Goal: Task Accomplishment & Management: Complete application form

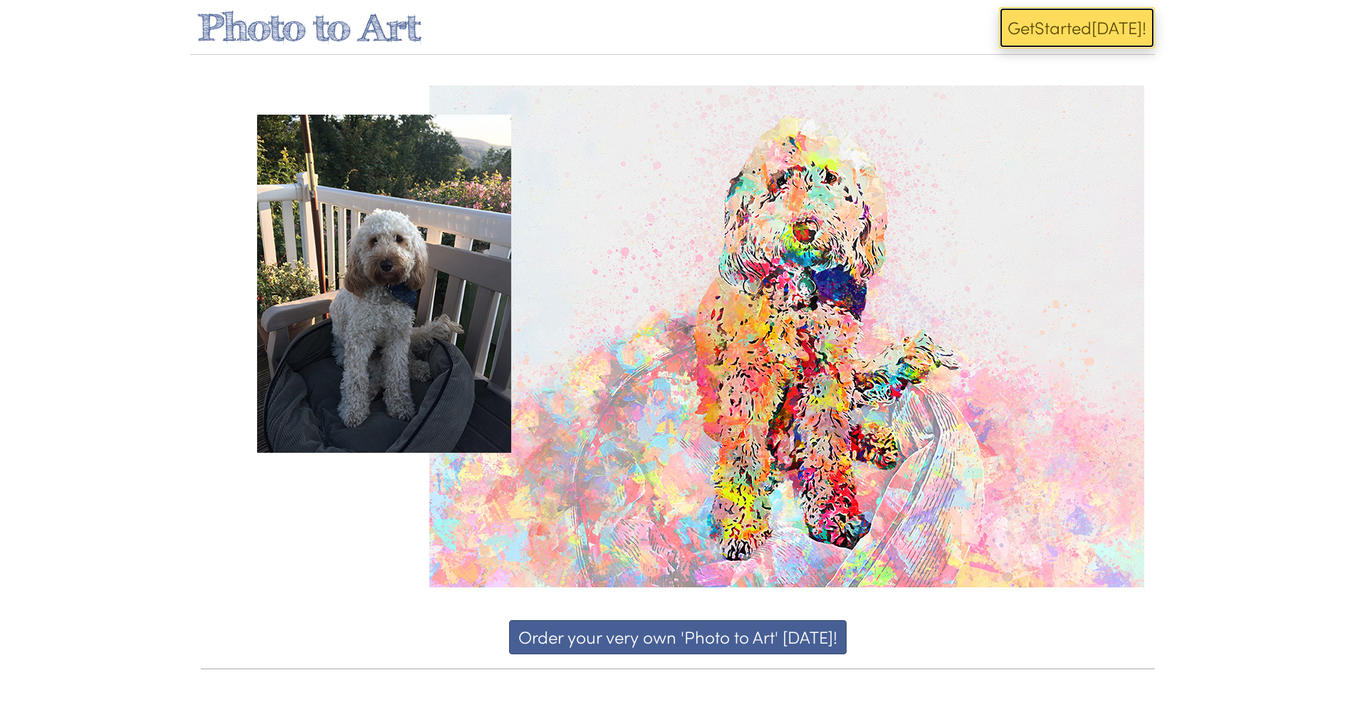
click at [1093, 29] on button "Get Start ed Today!" at bounding box center [1077, 27] width 156 height 41
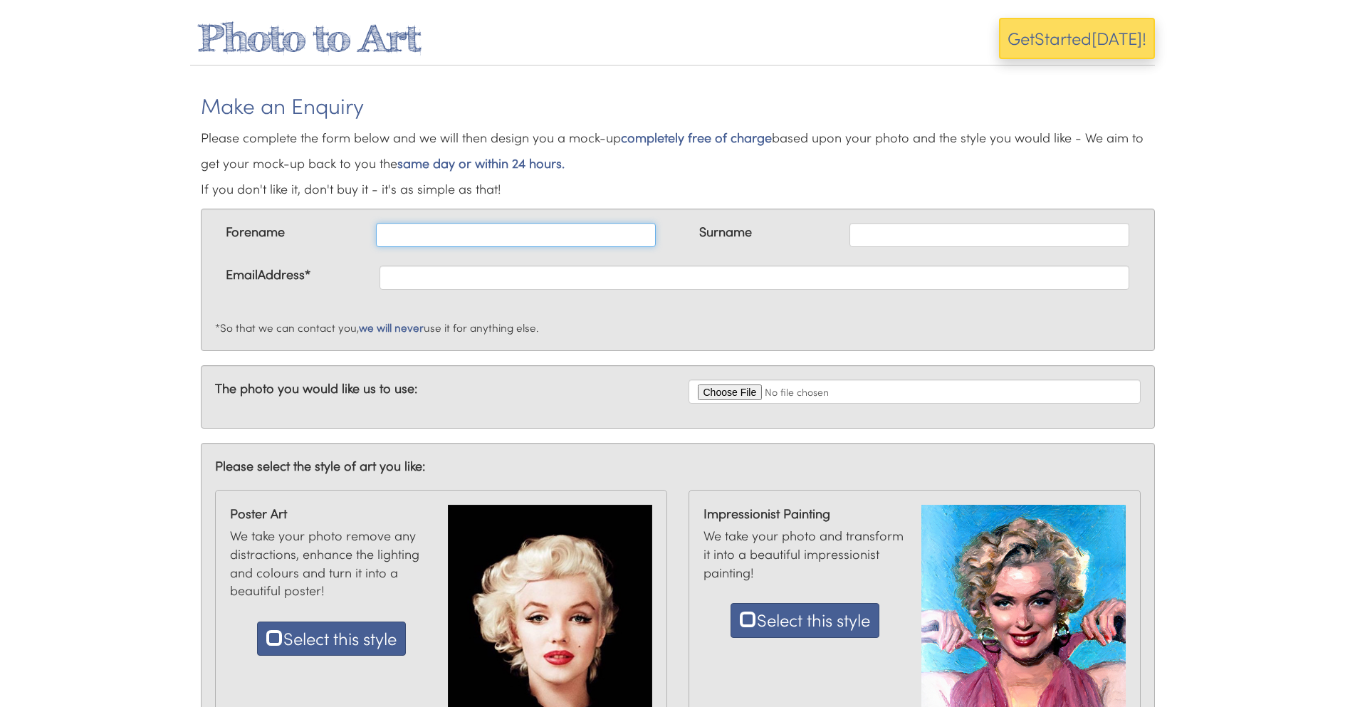
click at [405, 230] on input "text" at bounding box center [516, 235] width 280 height 24
type input "Gary"
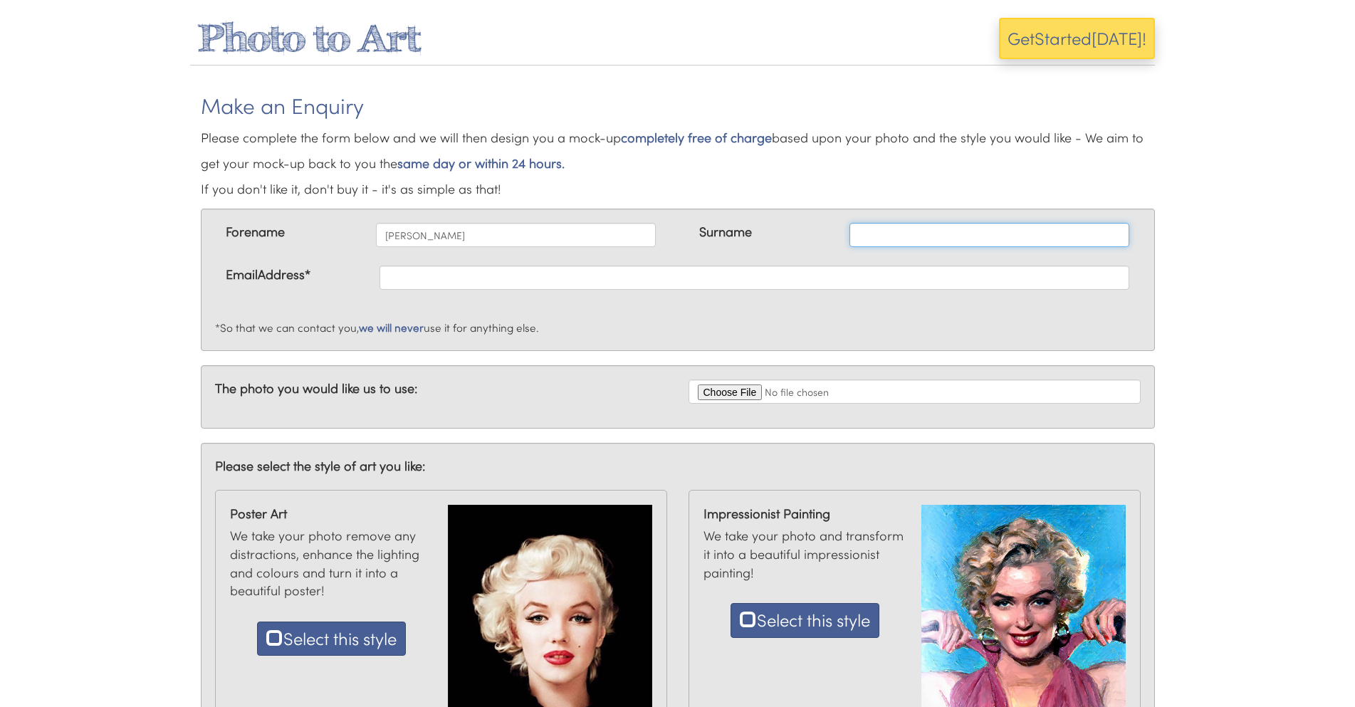
type input "McAndrew"
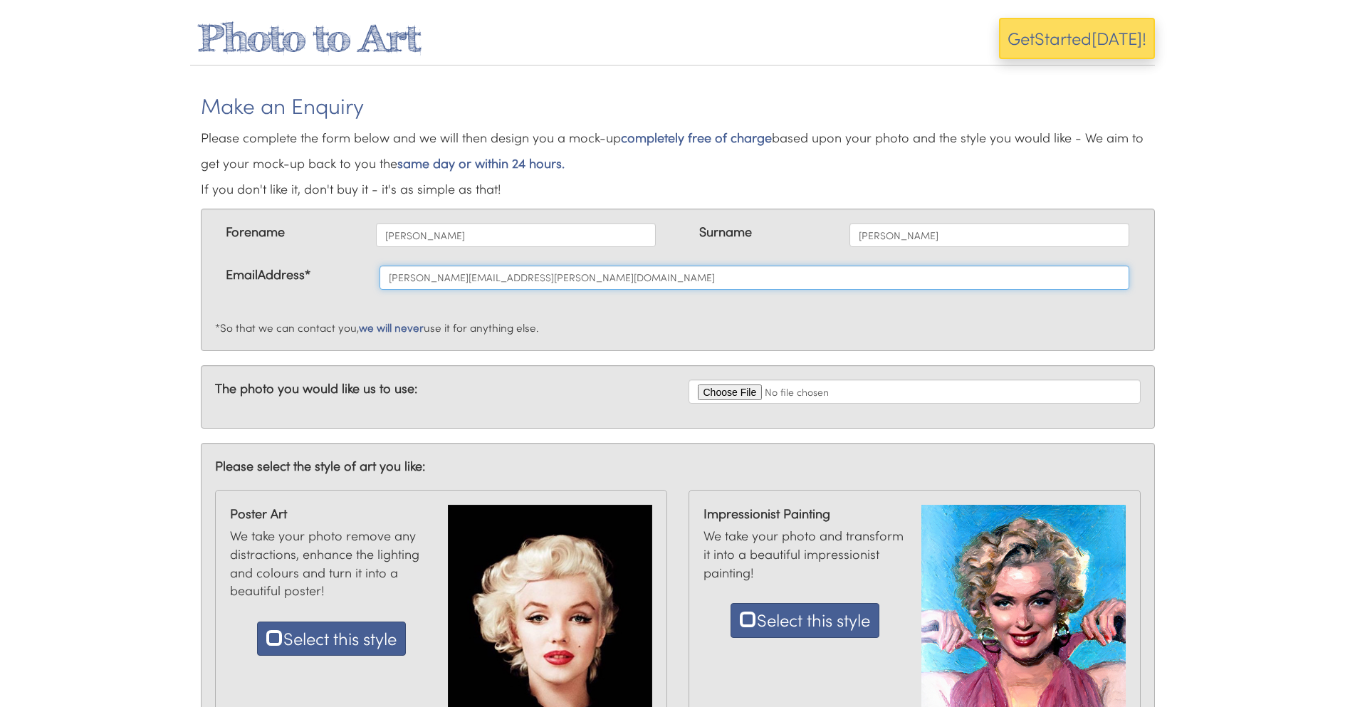
click at [460, 283] on input "gary.mcandrew@gmail.com" at bounding box center [755, 278] width 750 height 24
type input "[EMAIL_ADDRESS][DOMAIN_NAME]"
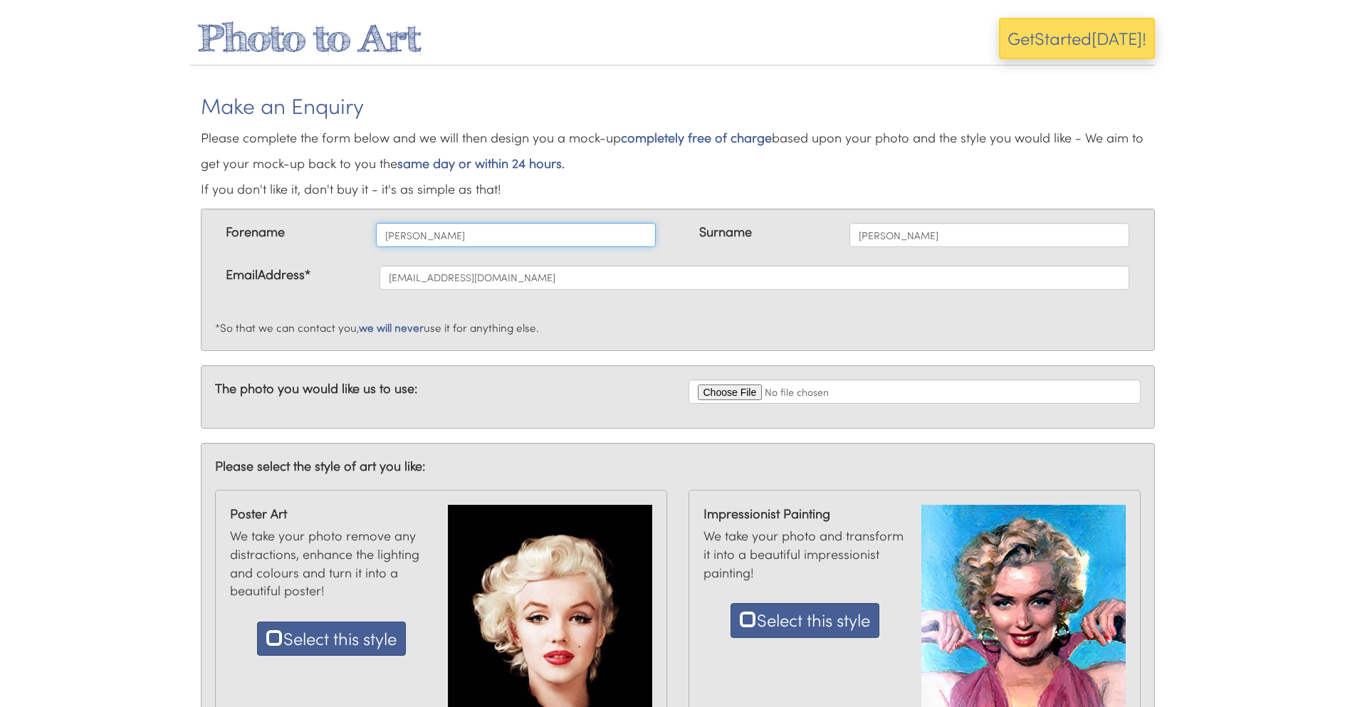
click at [418, 234] on input "Gary" at bounding box center [516, 235] width 280 height 24
drag, startPoint x: 417, startPoint y: 234, endPoint x: 378, endPoint y: 239, distance: 39.4
click at [378, 239] on input "Gary" at bounding box center [516, 235] width 280 height 24
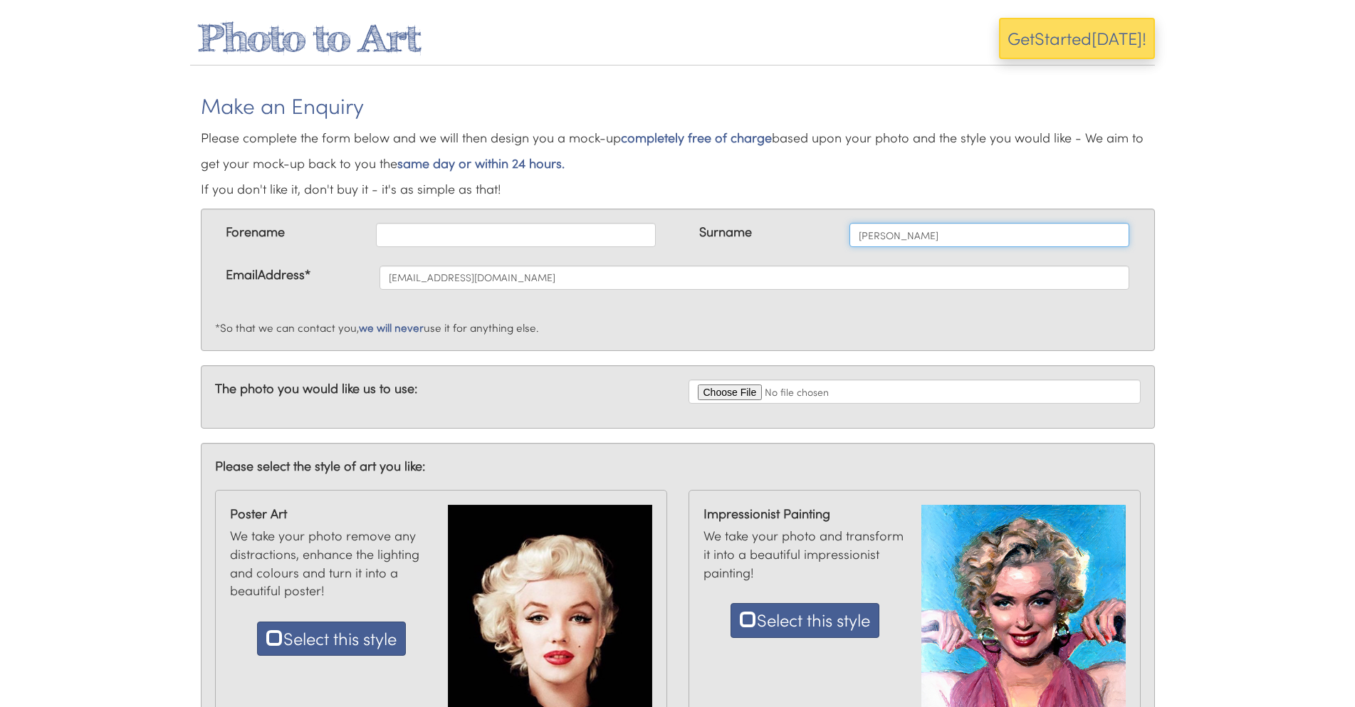
drag, startPoint x: 913, startPoint y: 234, endPoint x: 801, endPoint y: 253, distance: 114.0
click at [801, 253] on div "Surname McAndrew" at bounding box center [915, 244] width 474 height 43
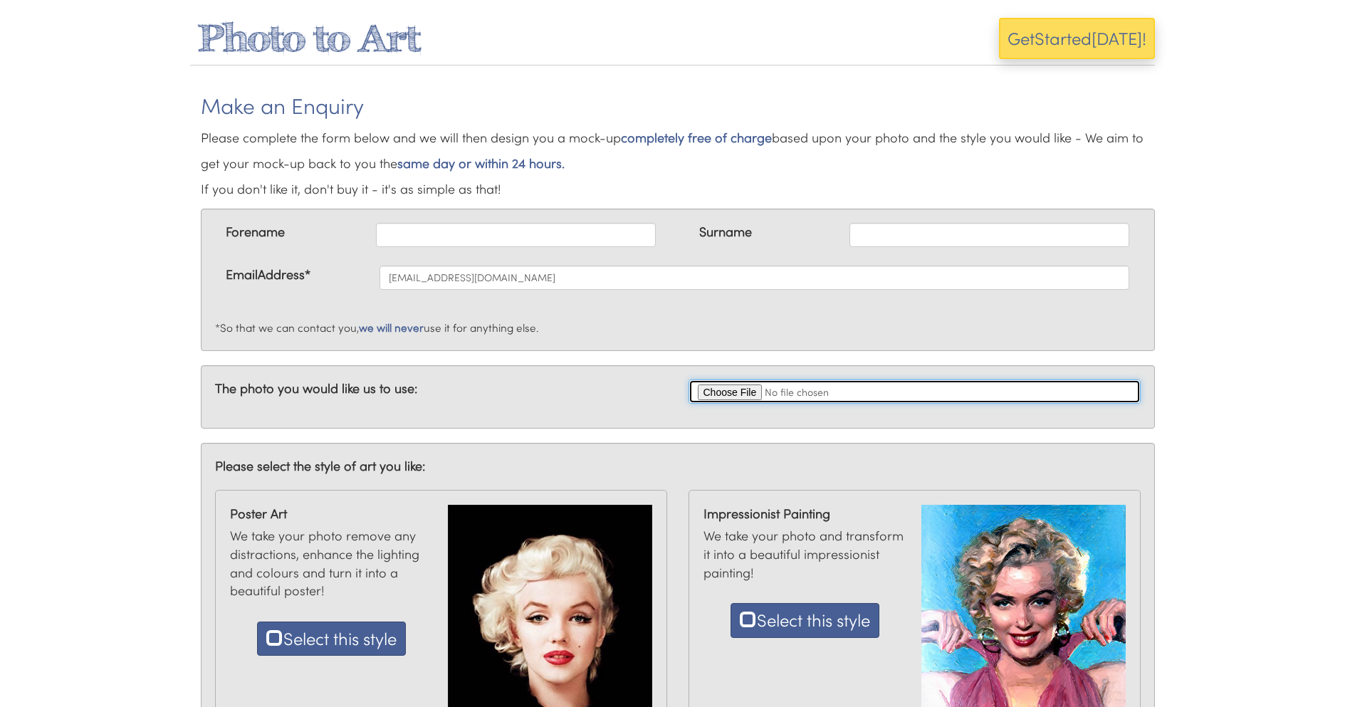
click at [719, 395] on input "file" at bounding box center [915, 392] width 452 height 24
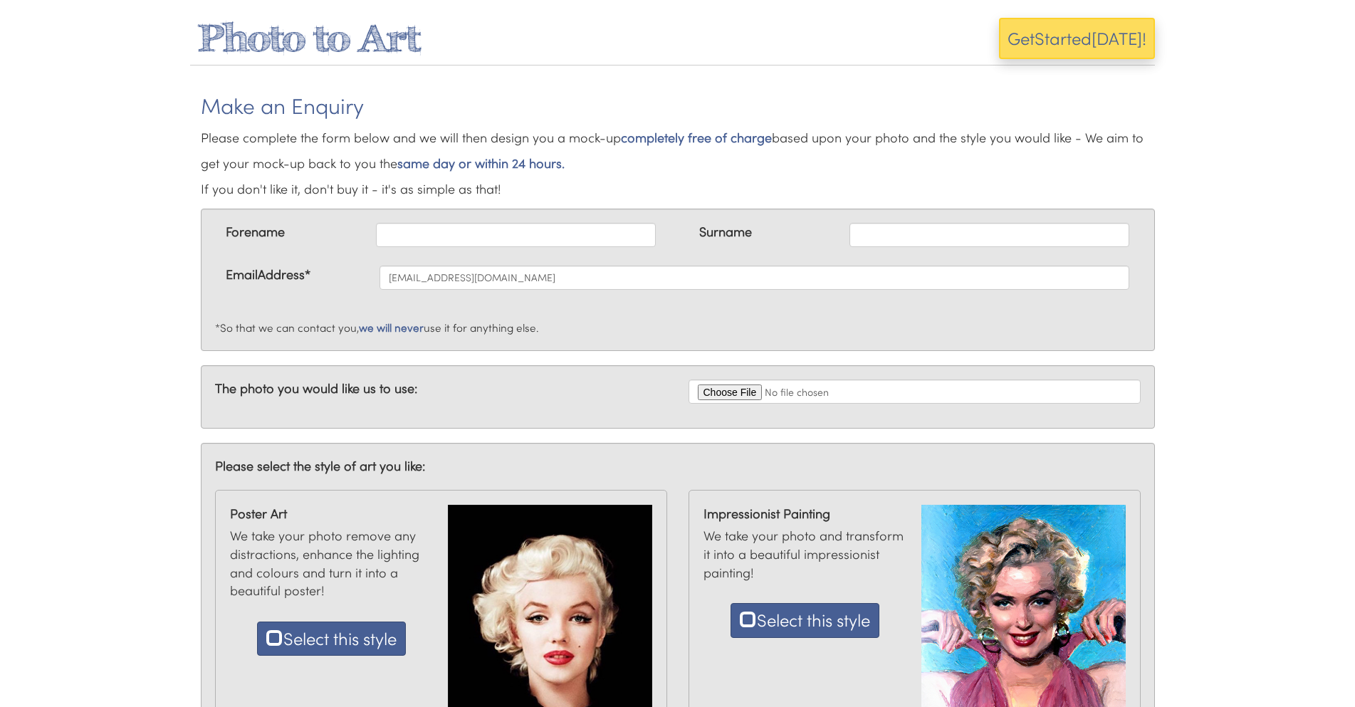
type input "C:\fakepath\man_23873466645648158_6139994402030973653_n.jpg"
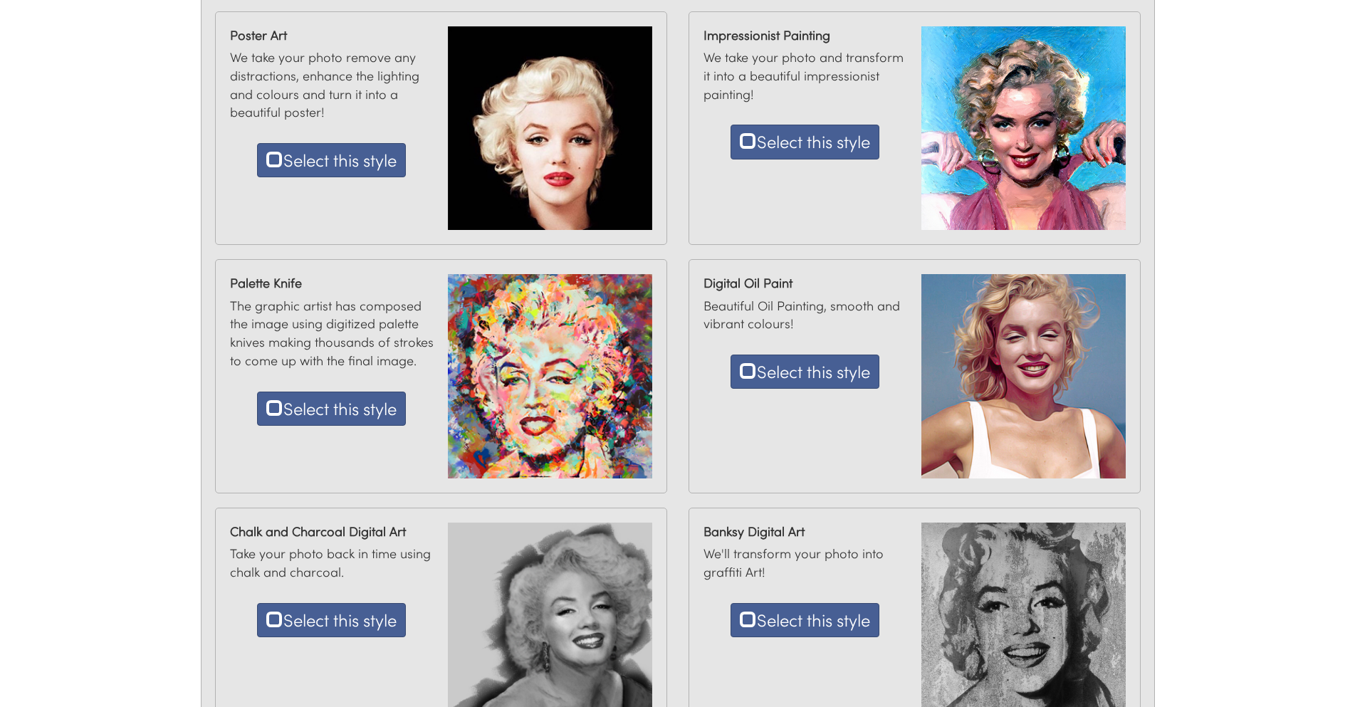
scroll to position [285, 0]
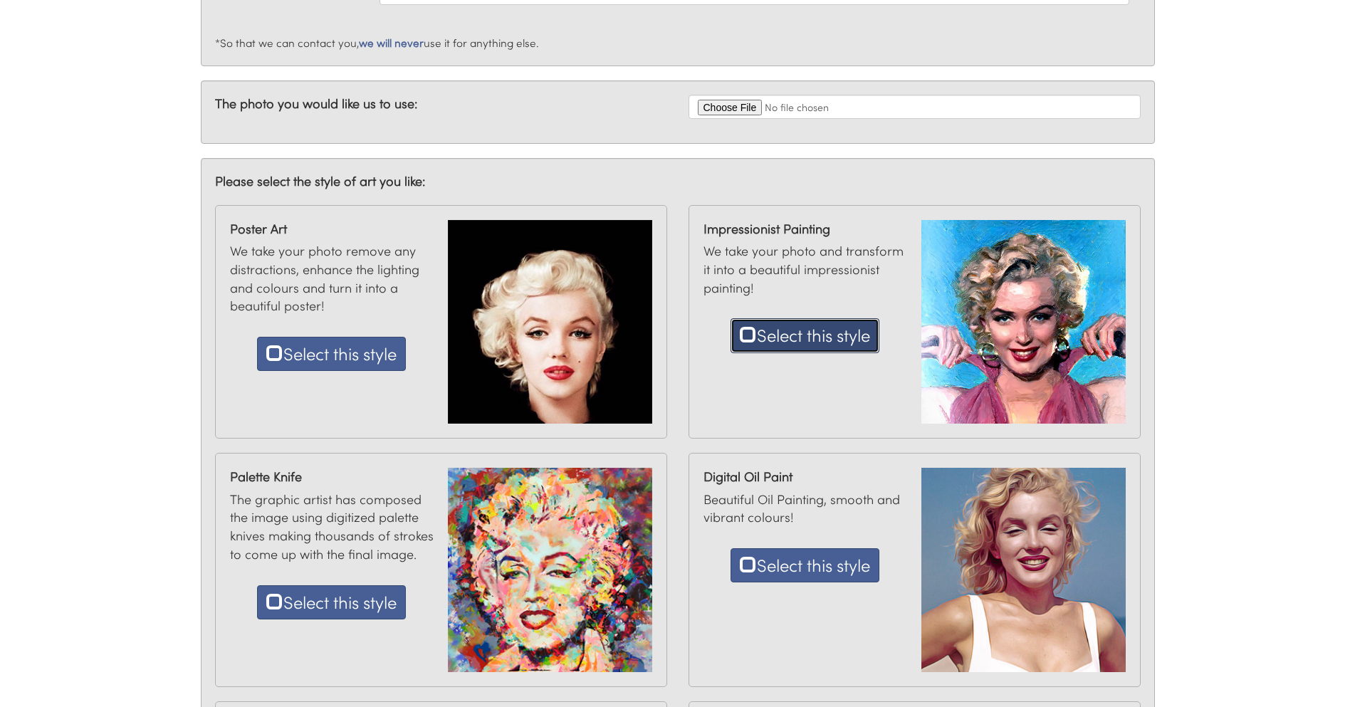
click at [808, 342] on button "Select this style" at bounding box center [805, 335] width 149 height 34
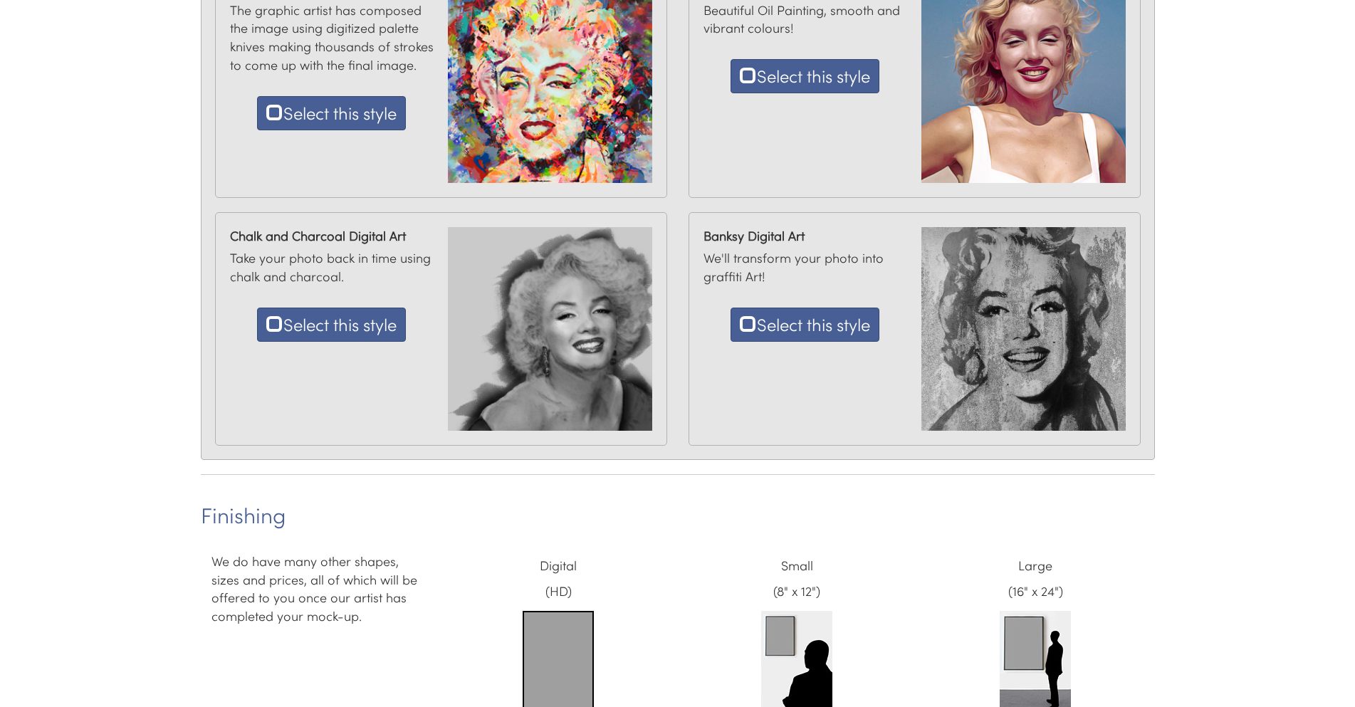
scroll to position [949, 0]
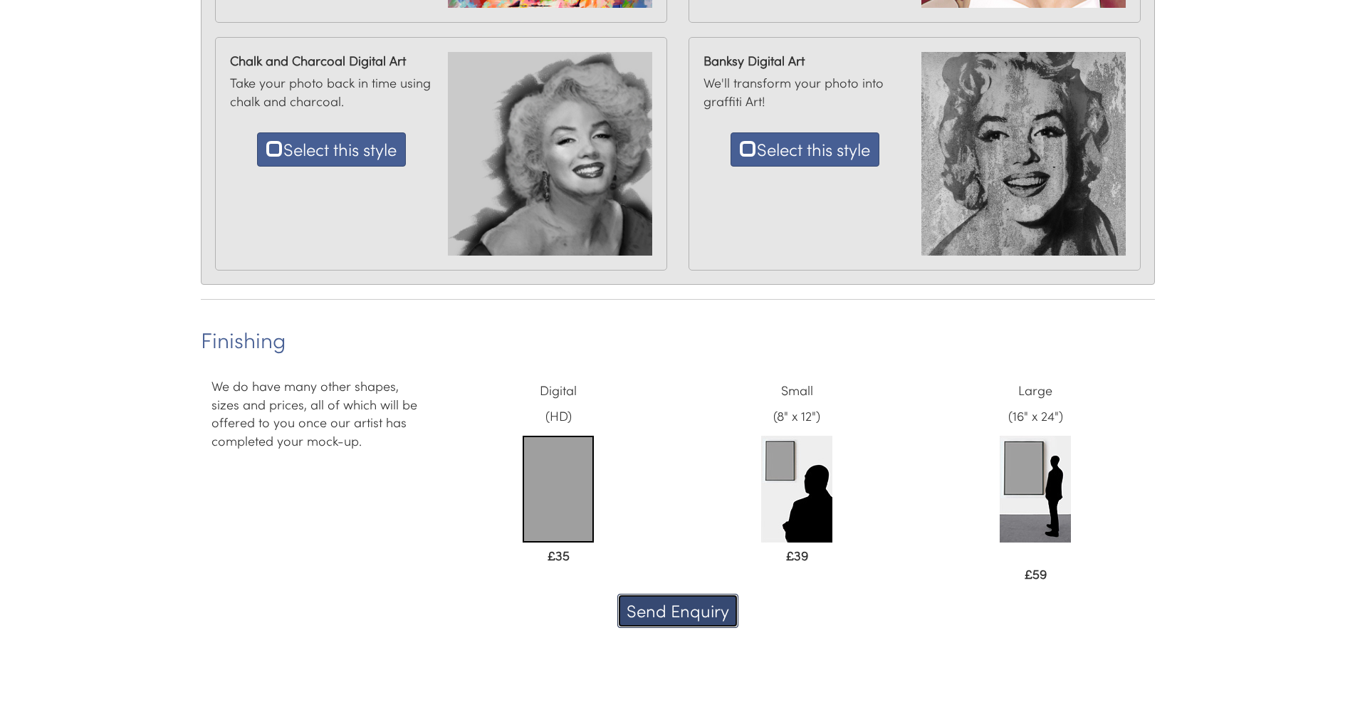
click at [667, 612] on button "Send Enquiry" at bounding box center [677, 611] width 121 height 34
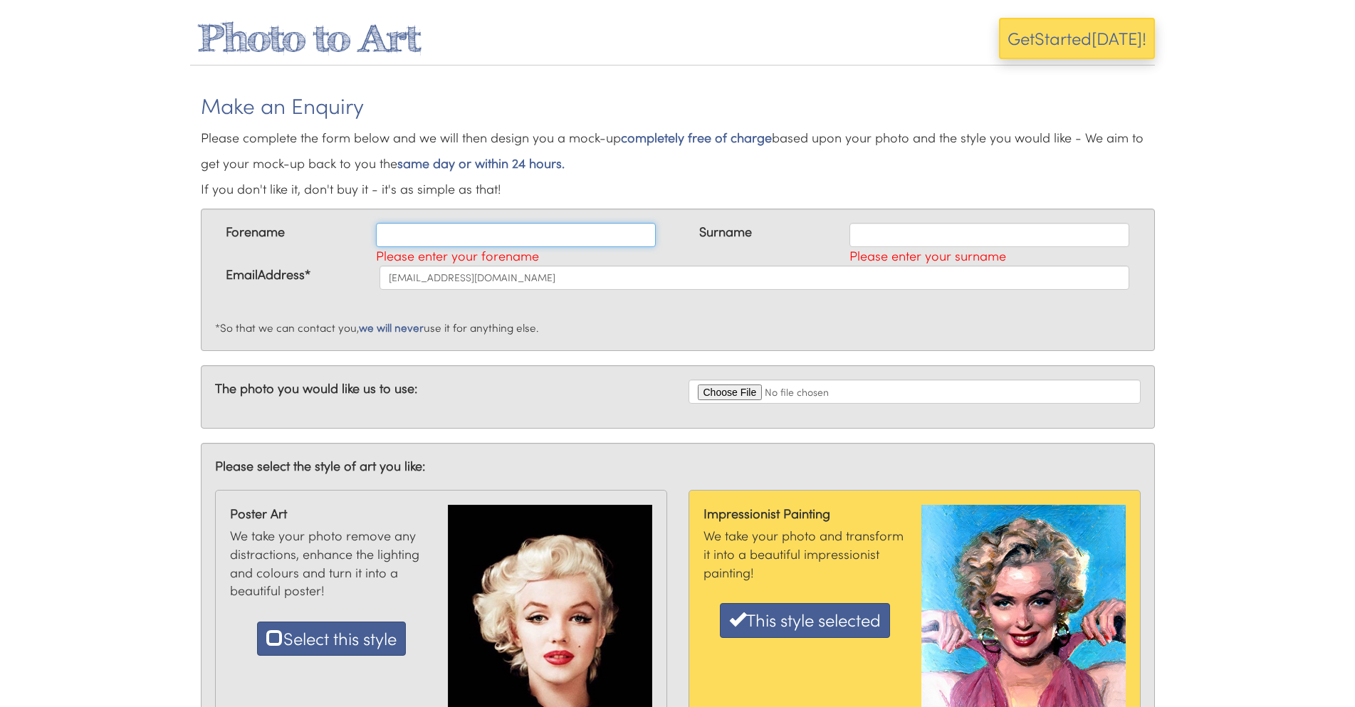
click at [402, 244] on input "text" at bounding box center [516, 235] width 280 height 24
type input "Gavin"
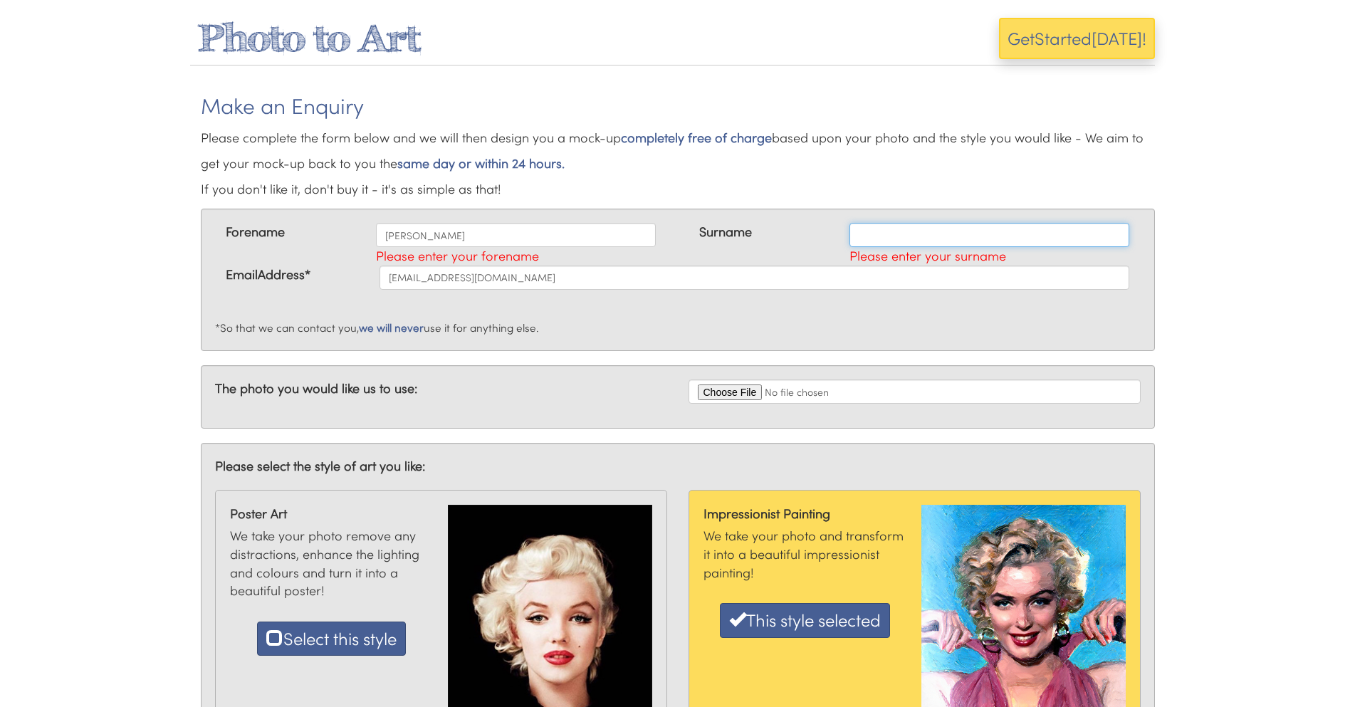
click at [885, 242] on input "text" at bounding box center [990, 235] width 280 height 24
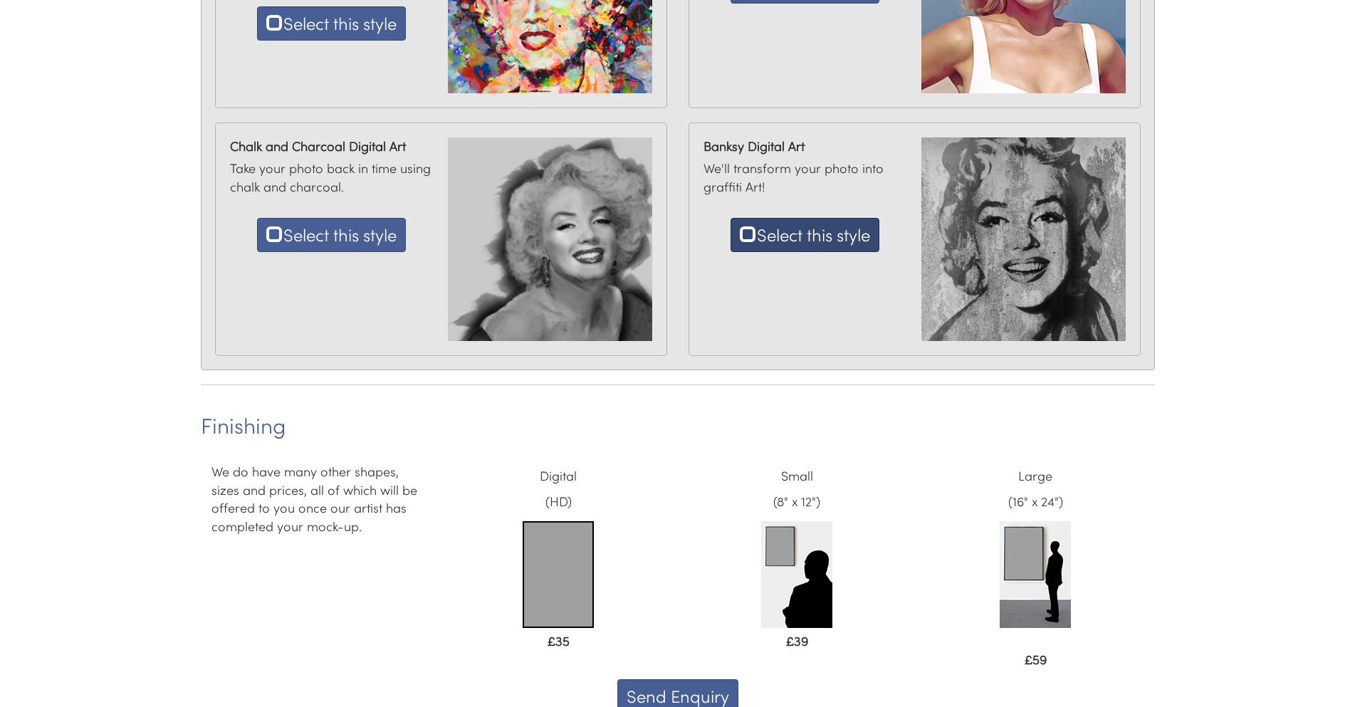
scroll to position [949, 0]
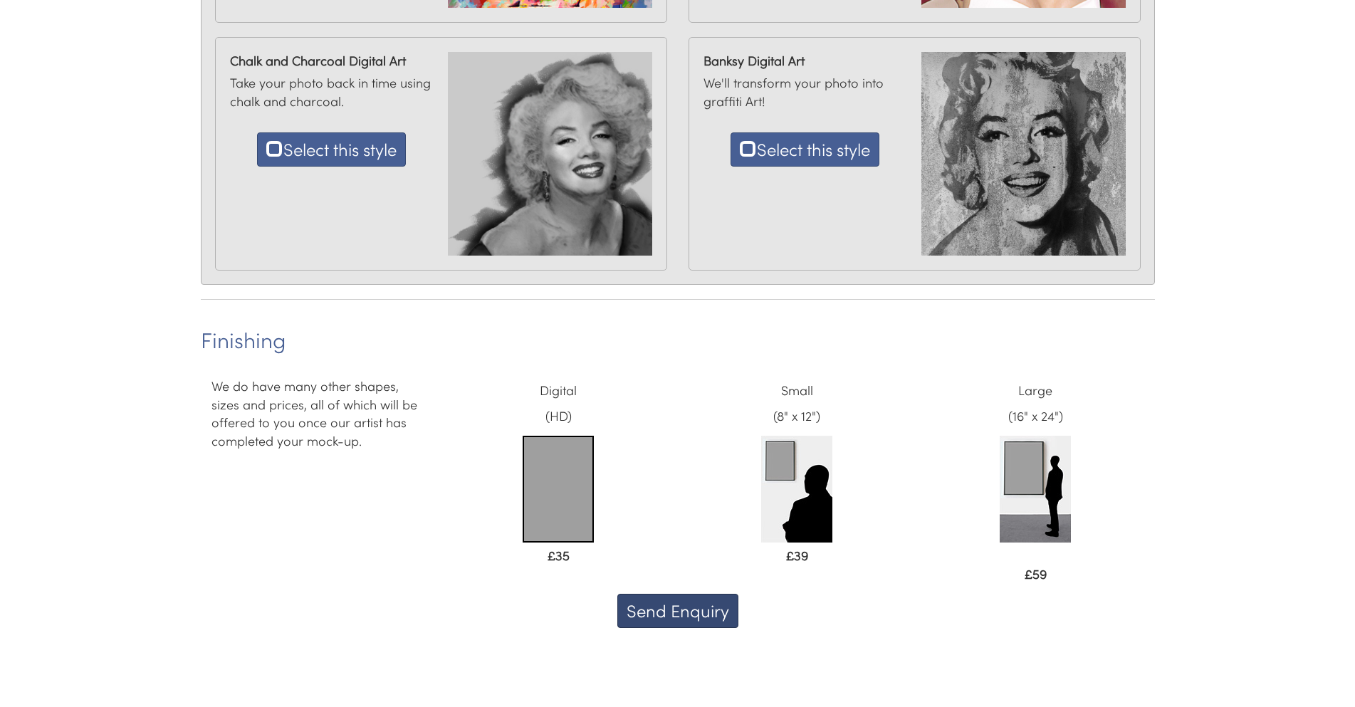
type input "Madison"
click at [694, 617] on button "Send Enquiry" at bounding box center [677, 611] width 121 height 34
